Goal: Task Accomplishment & Management: Use online tool/utility

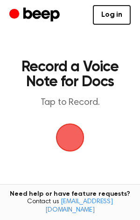
click at [78, 139] on span "button" at bounding box center [70, 138] width 26 height 26
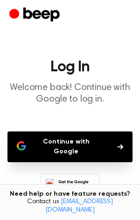
click at [92, 142] on button "Continue with Google" at bounding box center [69, 147] width 125 height 31
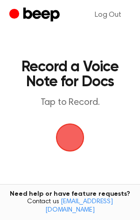
click at [65, 141] on span "button" at bounding box center [70, 138] width 30 height 30
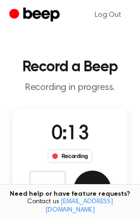
click at [94, 176] on button "Save" at bounding box center [92, 189] width 37 height 37
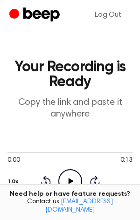
click at [67, 177] on icon "Play Audio" at bounding box center [70, 181] width 24 height 24
click at [108, 15] on link "Log Out" at bounding box center [107, 15] width 45 height 22
